Goal: Information Seeking & Learning: Find specific fact

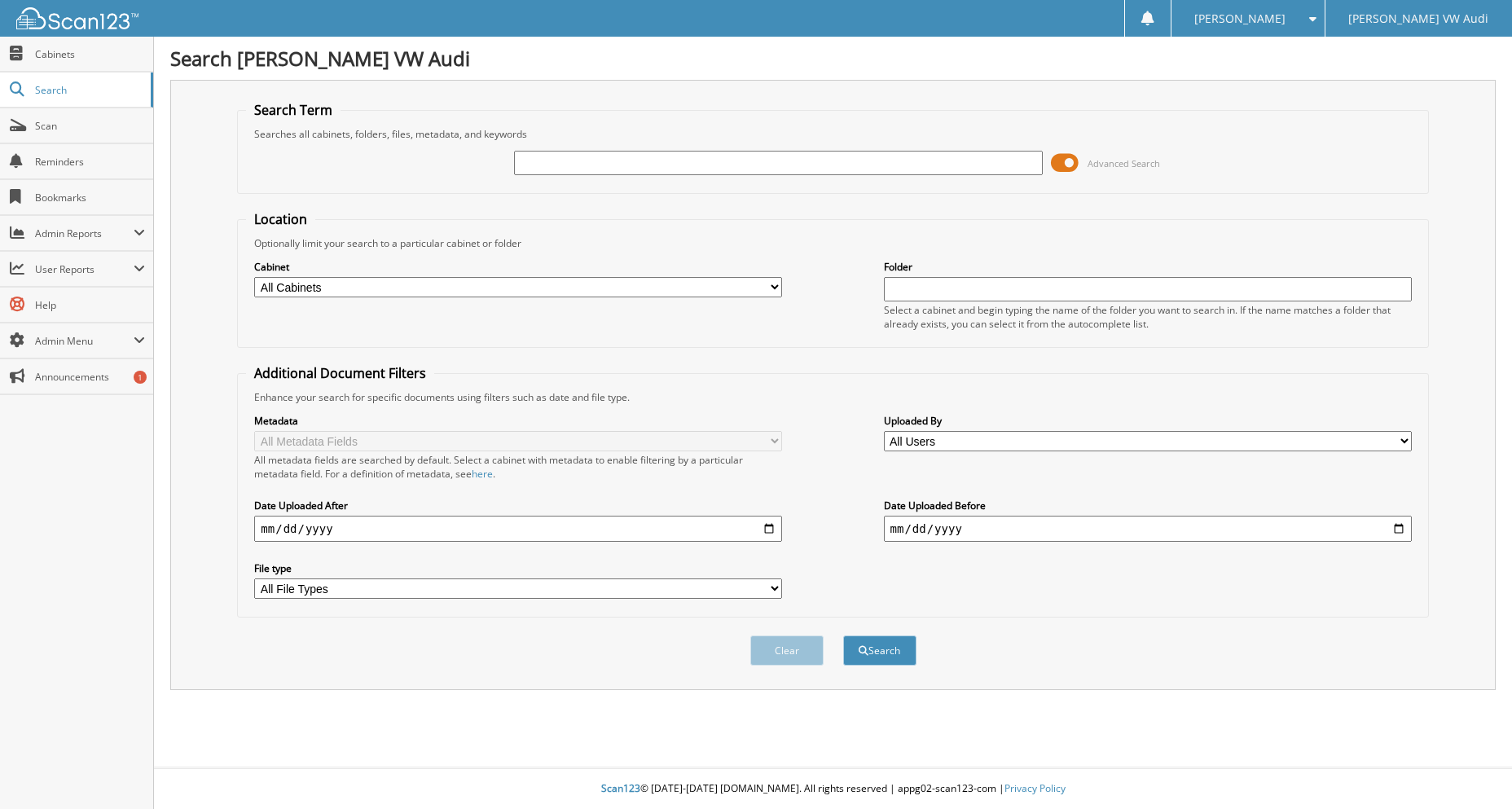
click at [704, 165] on input "text" at bounding box center [778, 163] width 528 height 24
type input "AUG2025"
click at [843, 635] on button "Search" at bounding box center [879, 650] width 73 height 30
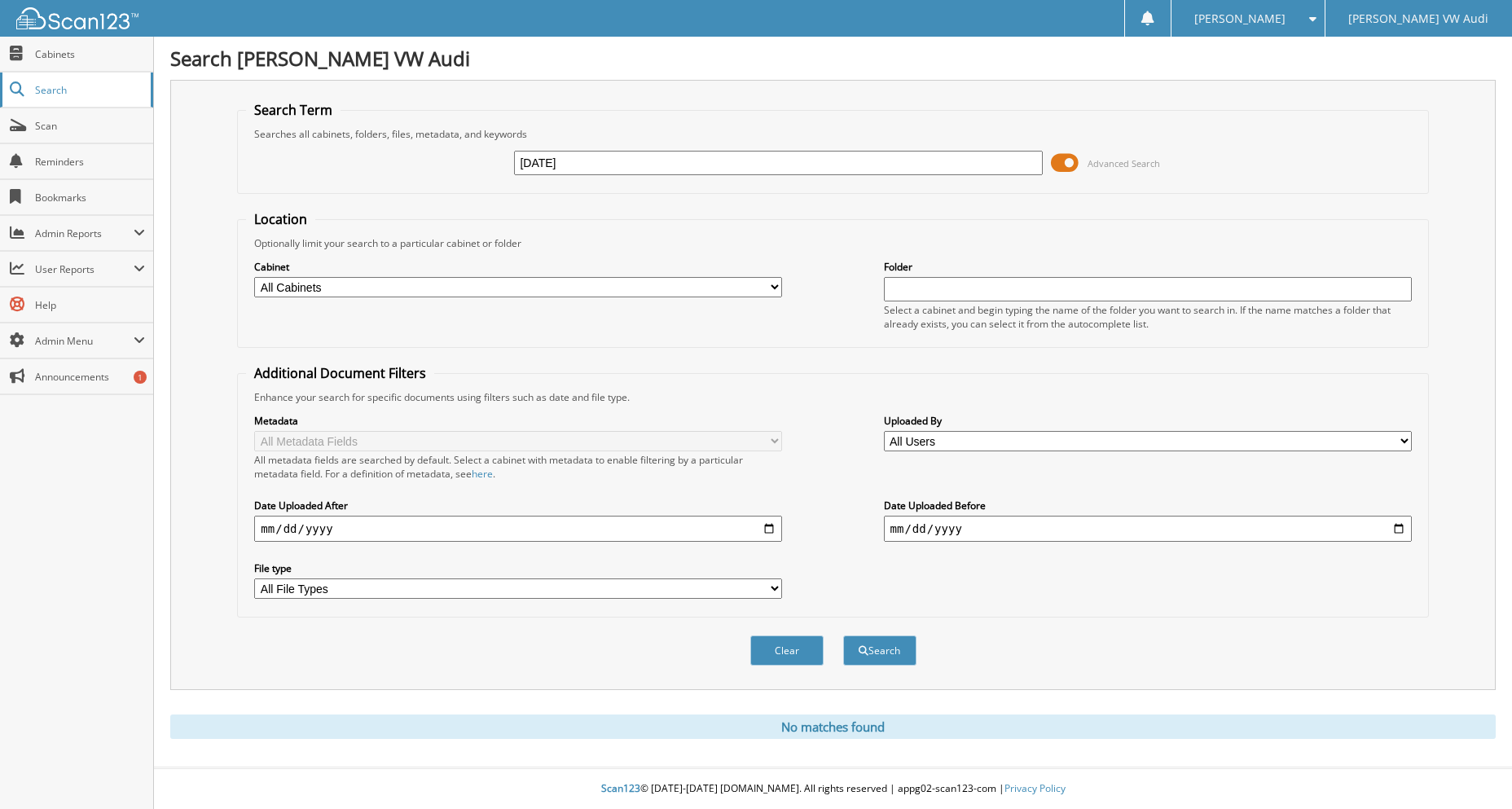
click at [63, 92] on span "Search" at bounding box center [89, 90] width 108 height 14
